Goal: Transaction & Acquisition: Book appointment/travel/reservation

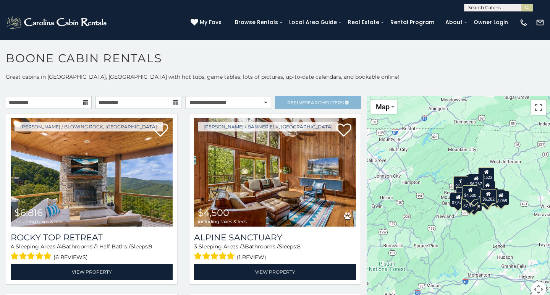
click at [292, 102] on span "Refine Search Filters" at bounding box center [315, 103] width 57 height 6
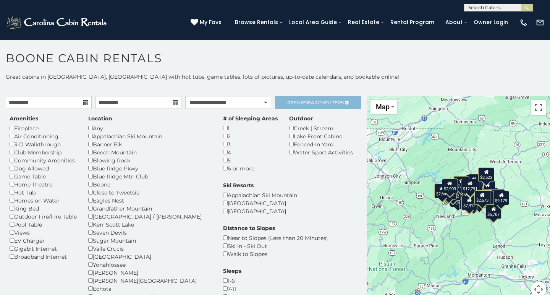
click at [291, 99] on link "Refine Search Filters" at bounding box center [318, 102] width 86 height 13
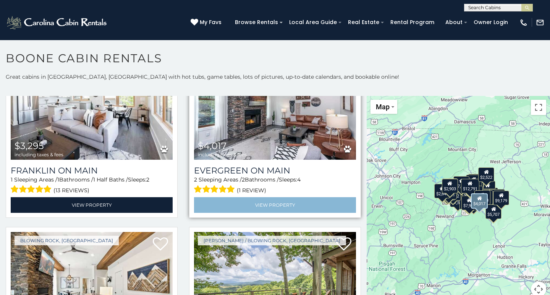
scroll to position [62, 0]
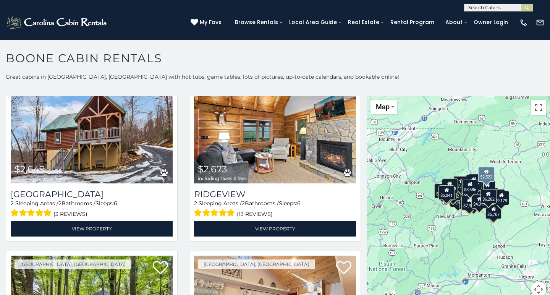
scroll to position [2395, 0]
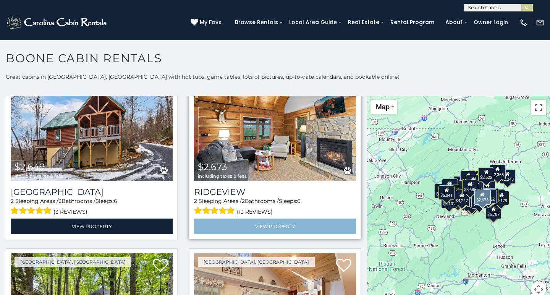
click at [261, 225] on link "View Property" at bounding box center [275, 226] width 162 height 16
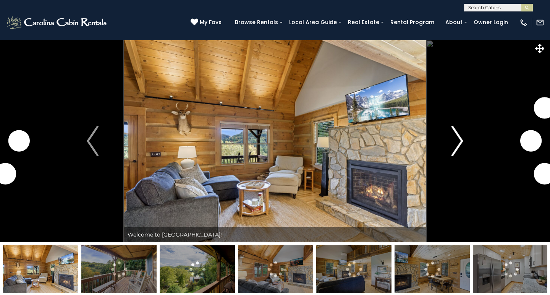
click at [450, 145] on button "Next" at bounding box center [457, 141] width 62 height 202
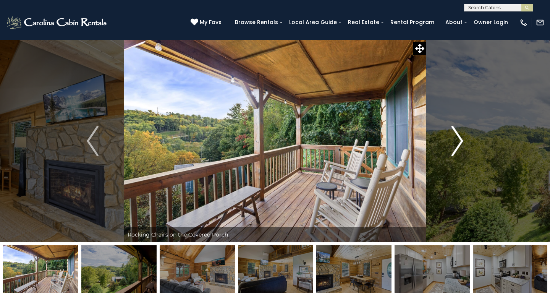
click at [461, 139] on img "Next" at bounding box center [456, 141] width 11 height 31
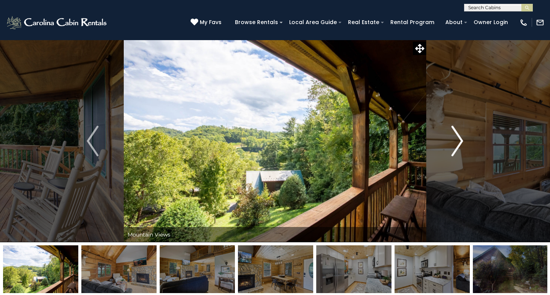
click at [461, 139] on img "Next" at bounding box center [456, 141] width 11 height 31
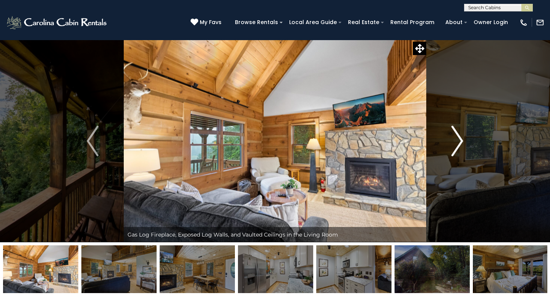
click at [461, 139] on img "Next" at bounding box center [456, 141] width 11 height 31
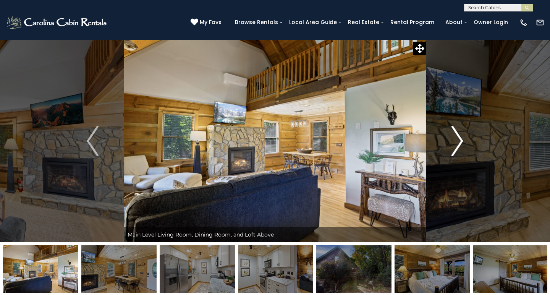
click at [461, 139] on img "Next" at bounding box center [456, 141] width 11 height 31
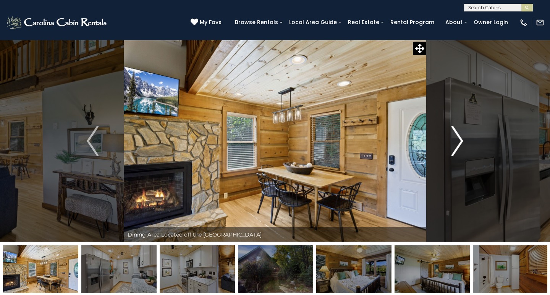
click at [461, 139] on img "Next" at bounding box center [456, 141] width 11 height 31
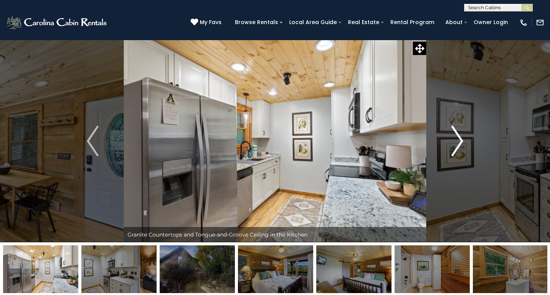
click at [461, 139] on img "Next" at bounding box center [456, 141] width 11 height 31
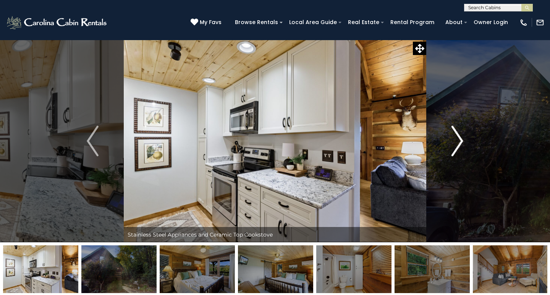
click at [461, 139] on img "Next" at bounding box center [456, 141] width 11 height 31
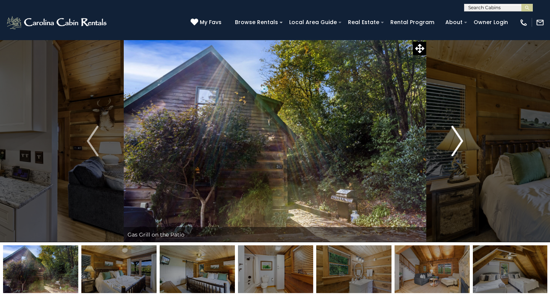
click at [461, 139] on img "Next" at bounding box center [456, 141] width 11 height 31
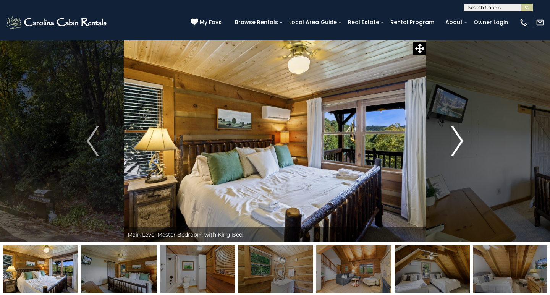
click at [461, 139] on img "Next" at bounding box center [456, 141] width 11 height 31
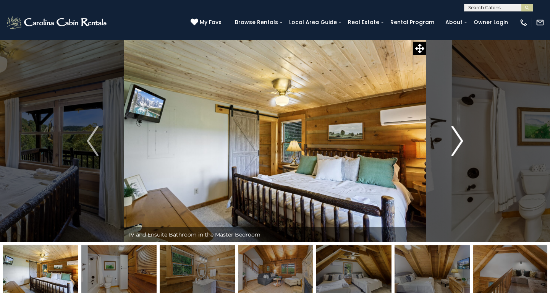
click at [461, 139] on img "Next" at bounding box center [456, 141] width 11 height 31
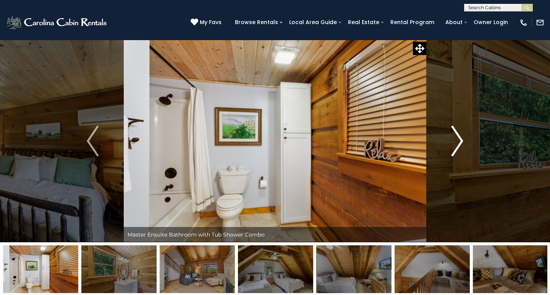
click at [461, 139] on img "Next" at bounding box center [456, 141] width 11 height 31
